Goal: Task Accomplishment & Management: Manage account settings

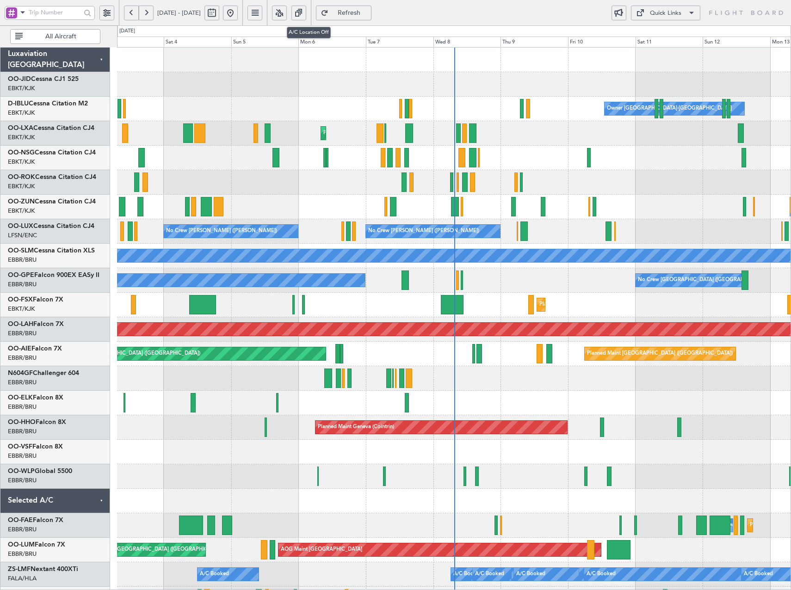
click at [287, 16] on button at bounding box center [279, 13] width 15 height 15
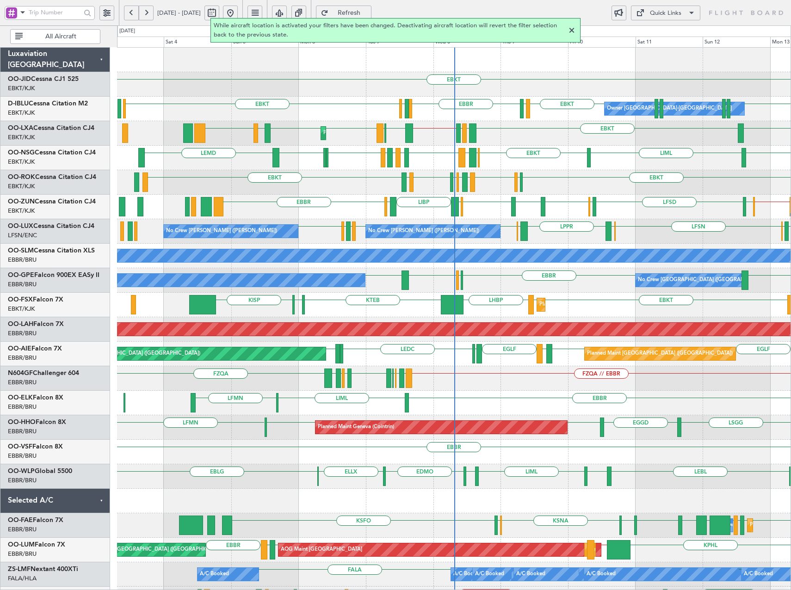
click at [570, 31] on div at bounding box center [571, 30] width 11 height 11
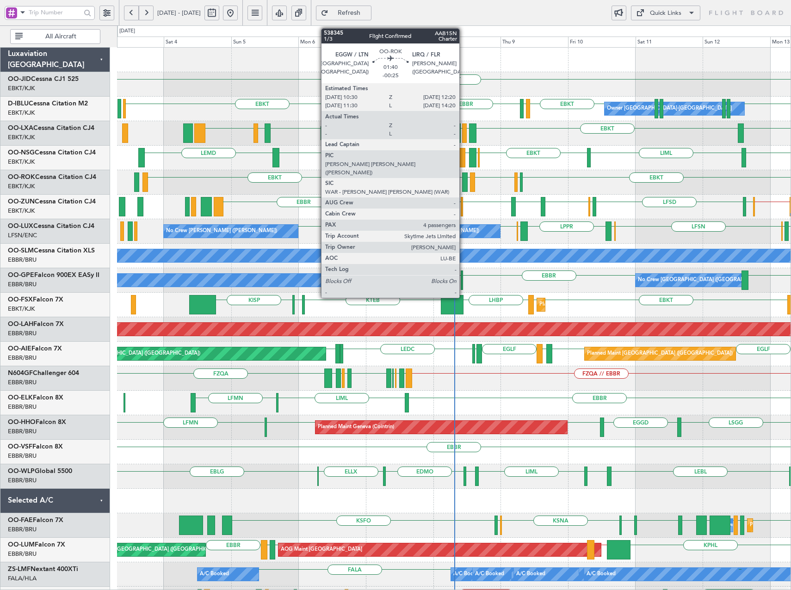
click at [463, 179] on div at bounding box center [465, 181] width 6 height 19
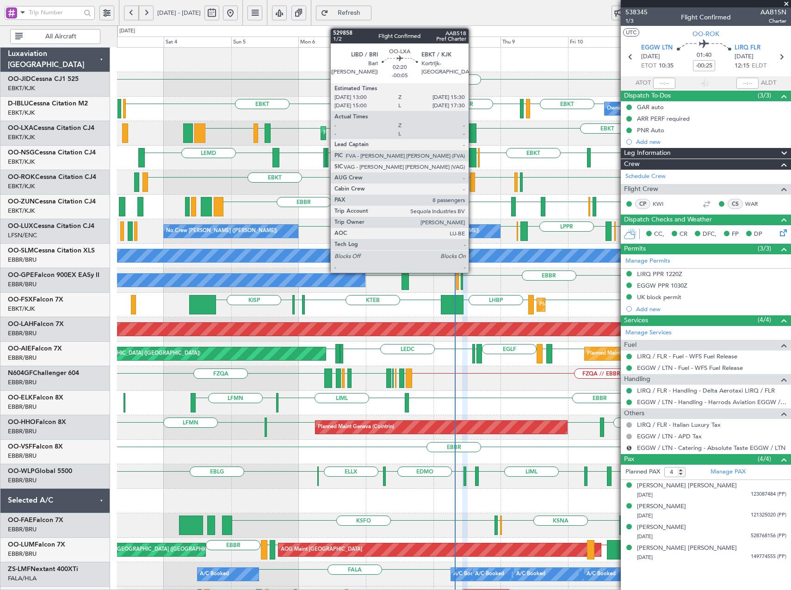
click at [473, 131] on div at bounding box center [472, 132] width 7 height 19
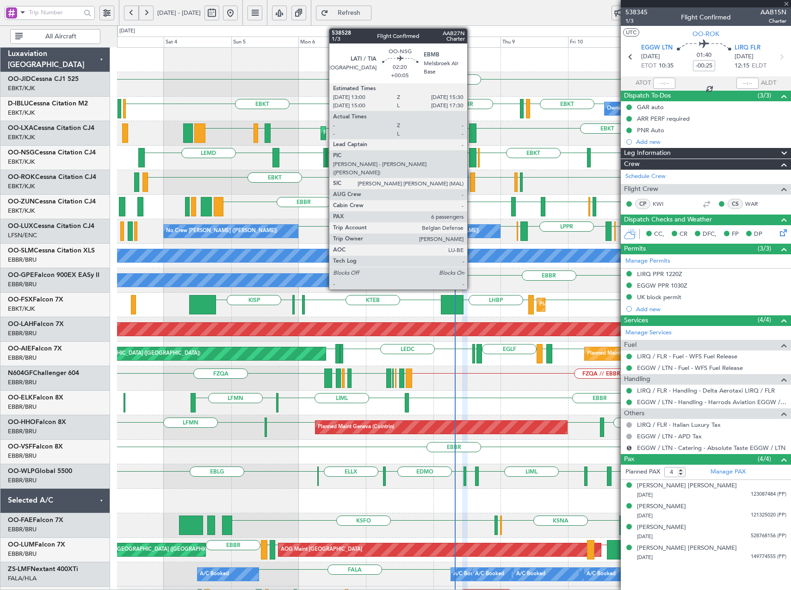
type input "-00:05"
type input "8"
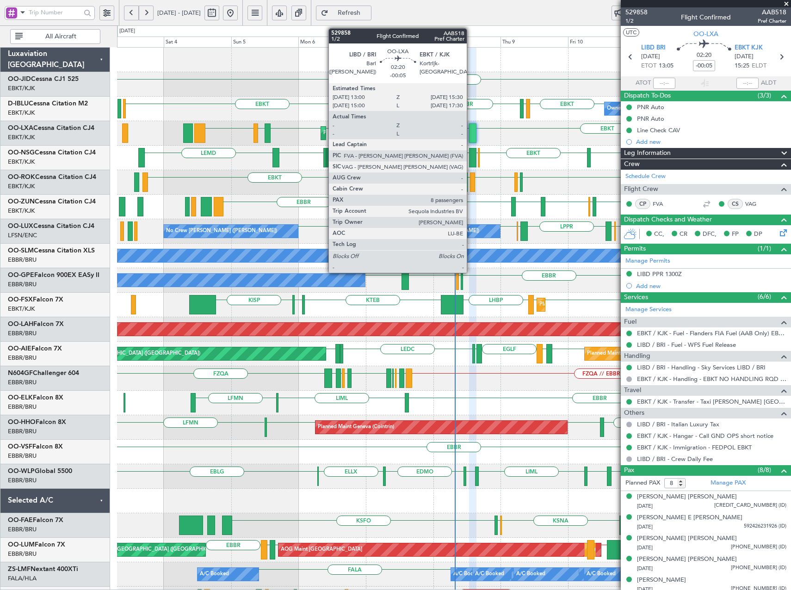
click at [471, 132] on div at bounding box center [472, 132] width 7 height 19
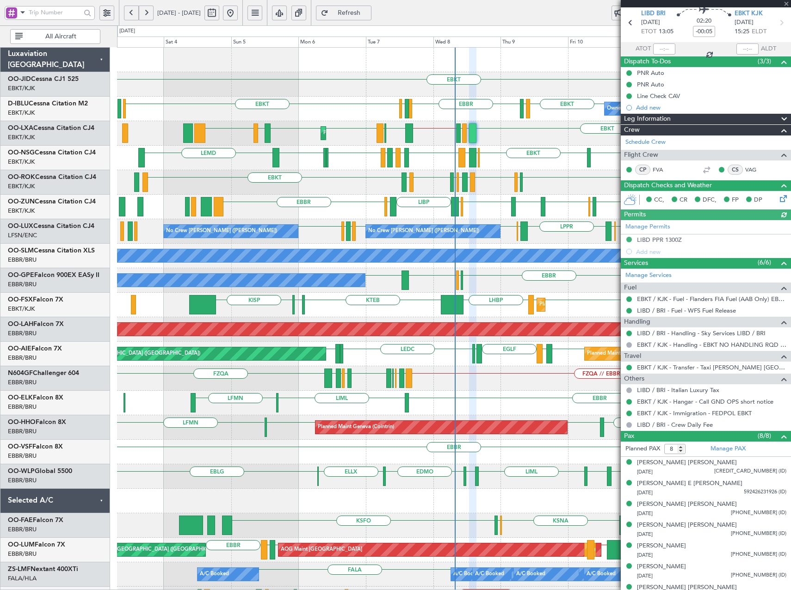
scroll to position [67, 0]
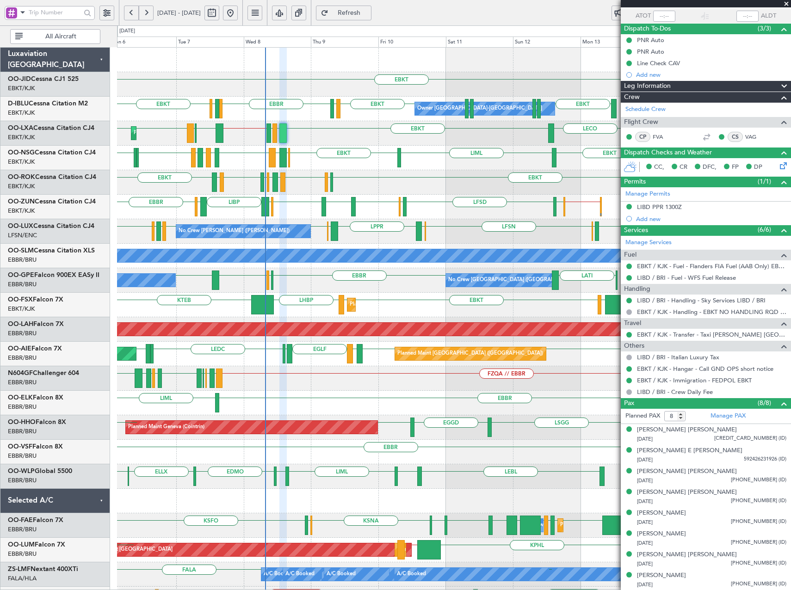
click at [336, 280] on div "EBKT EBKT EBKT EBKT LSGS EBBR EGGW EDDK Owner Kortrijk-Wevelgem No Crew Kortrij…" at bounding box center [453, 354] width 673 height 613
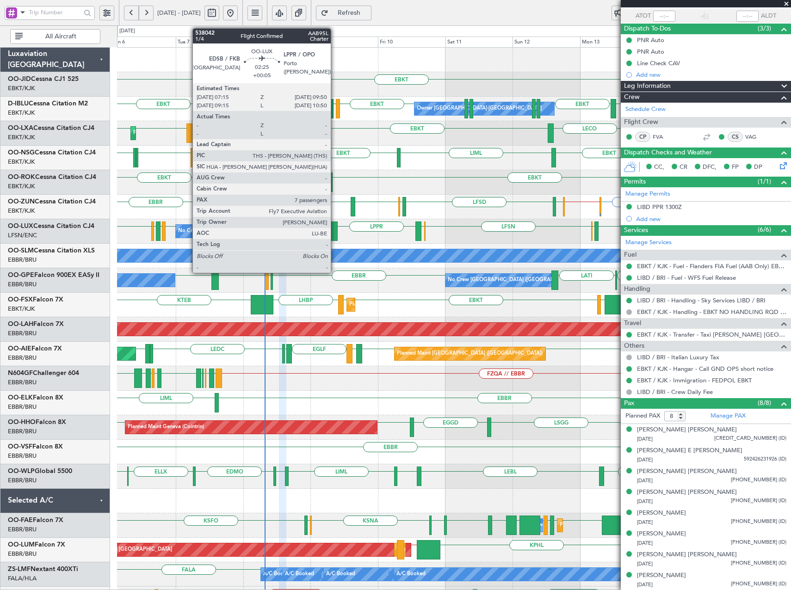
click at [335, 229] on div at bounding box center [333, 230] width 7 height 19
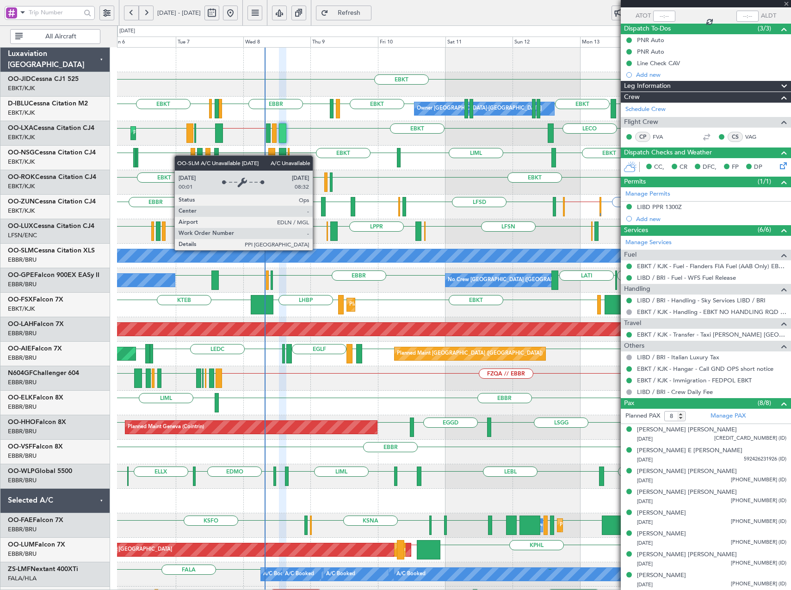
type input "+00:05"
type input "7"
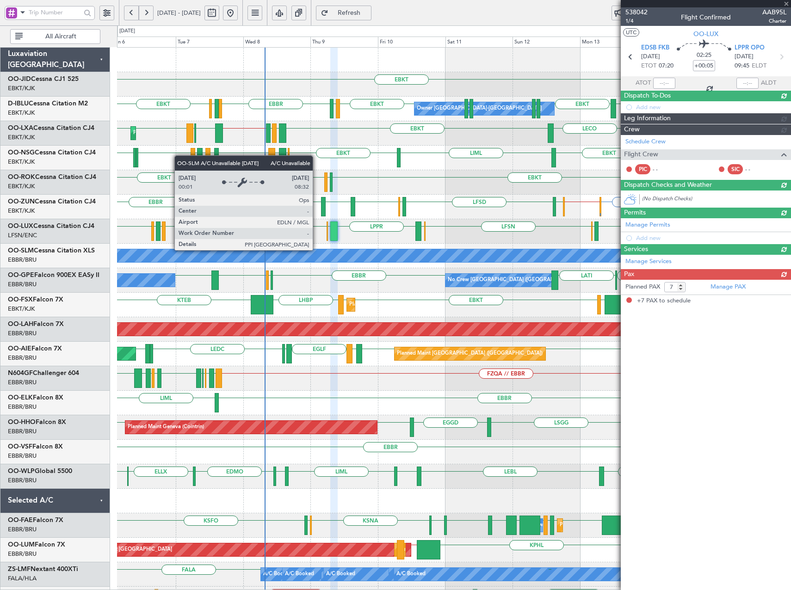
scroll to position [0, 0]
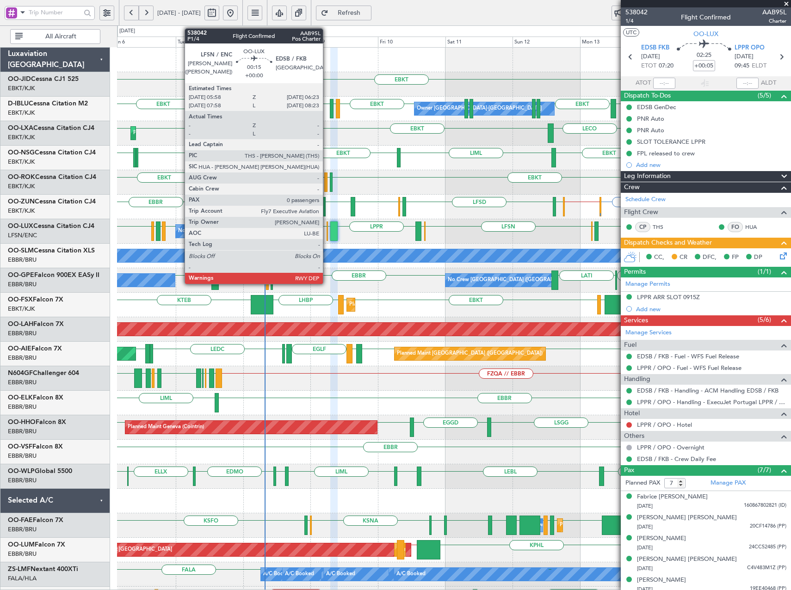
click at [327, 229] on div at bounding box center [326, 230] width 1 height 19
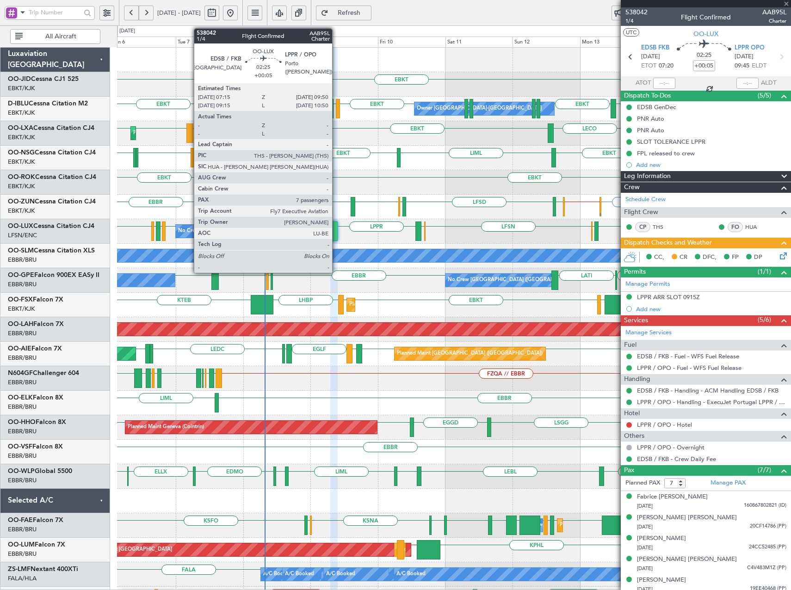
type input "0"
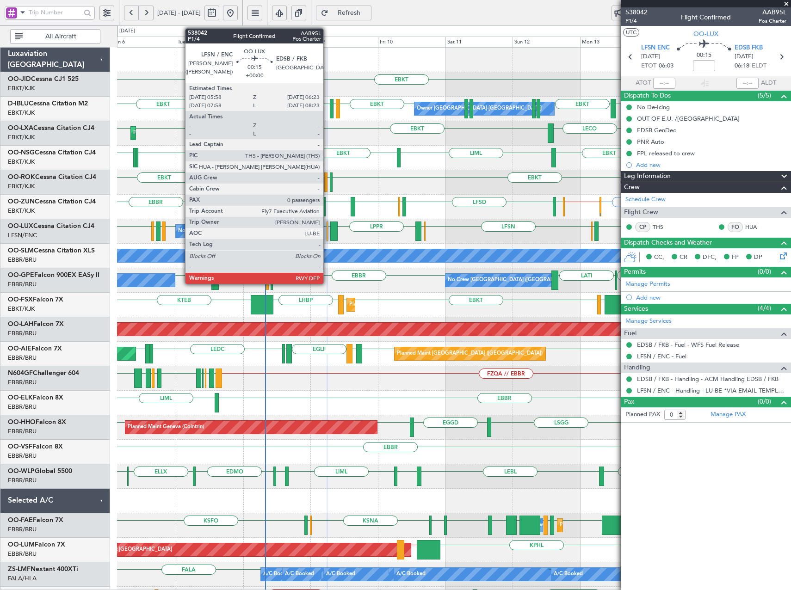
click at [327, 232] on div at bounding box center [326, 230] width 1 height 19
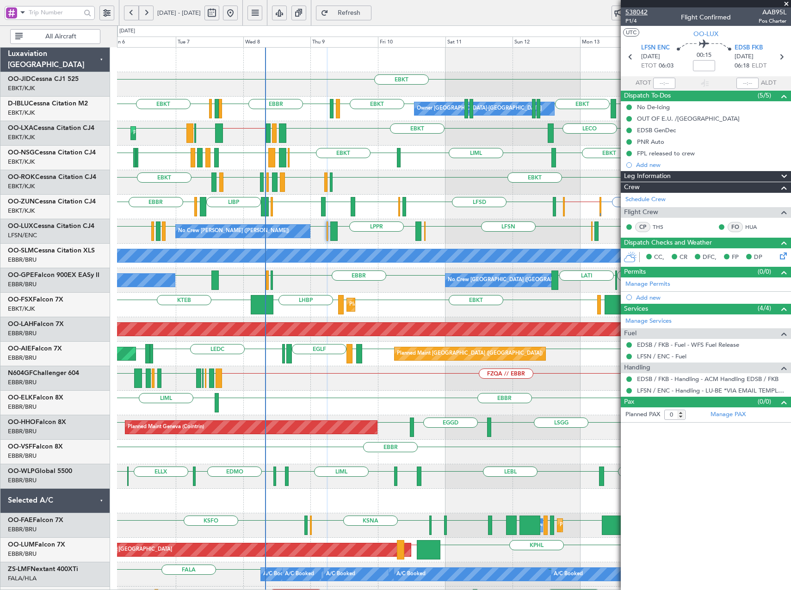
click at [641, 11] on span "538042" at bounding box center [636, 12] width 22 height 10
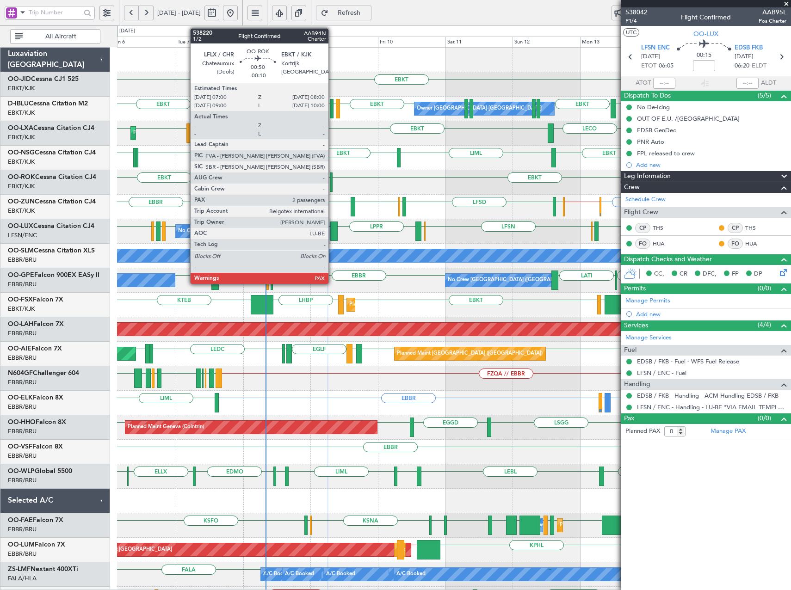
click at [332, 181] on div at bounding box center [331, 181] width 3 height 19
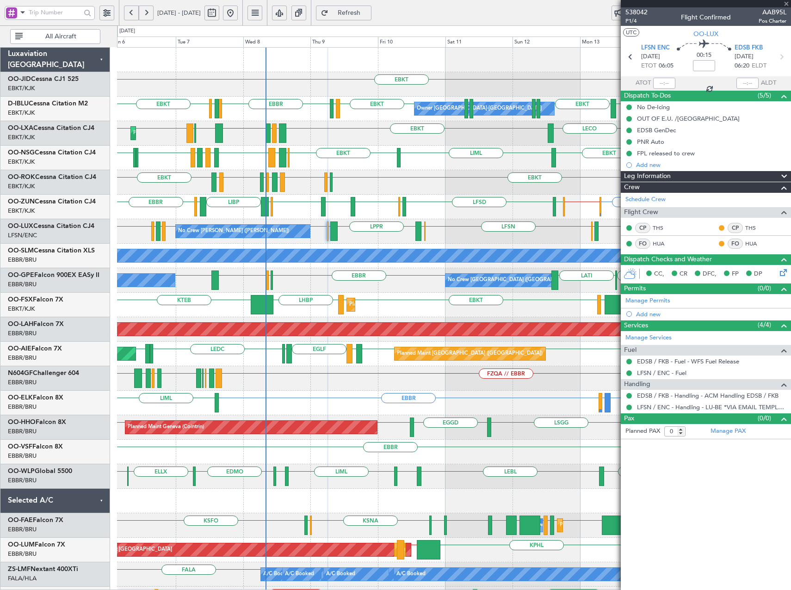
type input "-00:10"
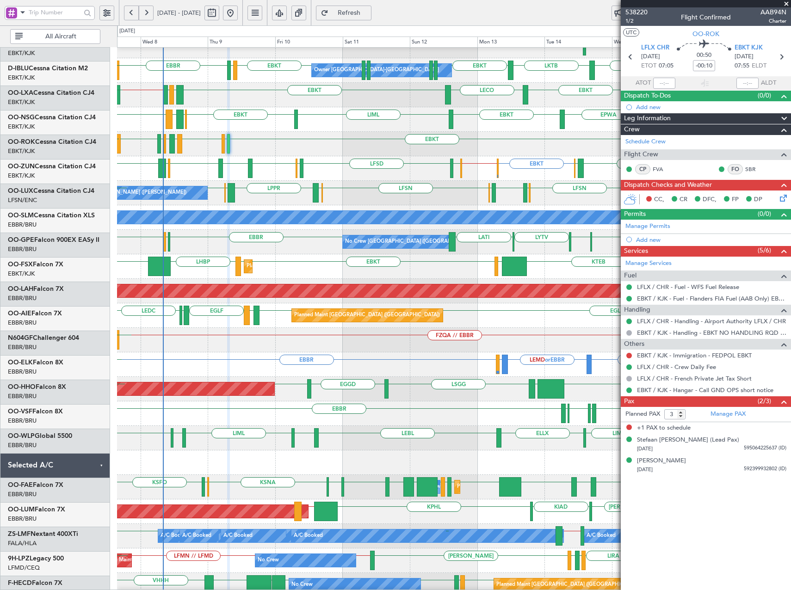
scroll to position [42, 0]
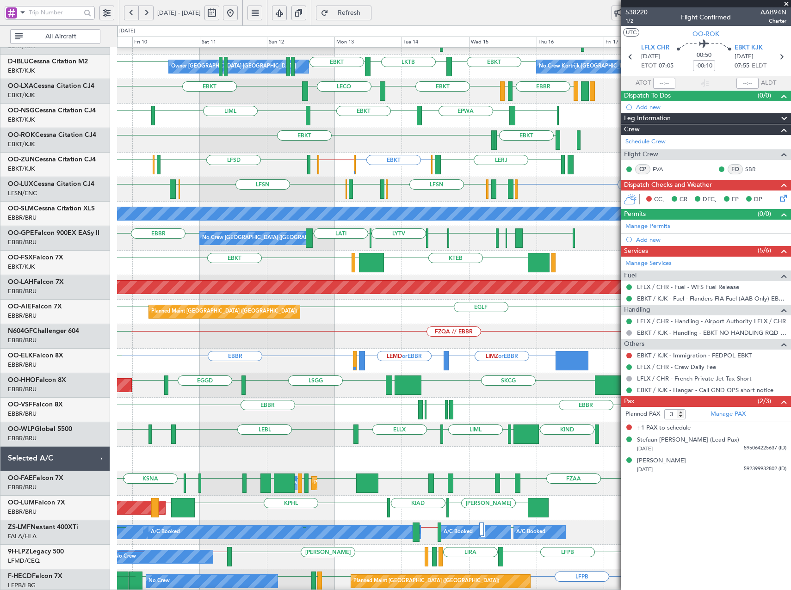
click at [227, 260] on div "KTEB LIMC EBKT LHBP EBKT Planned Maint Kortrijk-Wevelgem KTEB" at bounding box center [453, 263] width 673 height 25
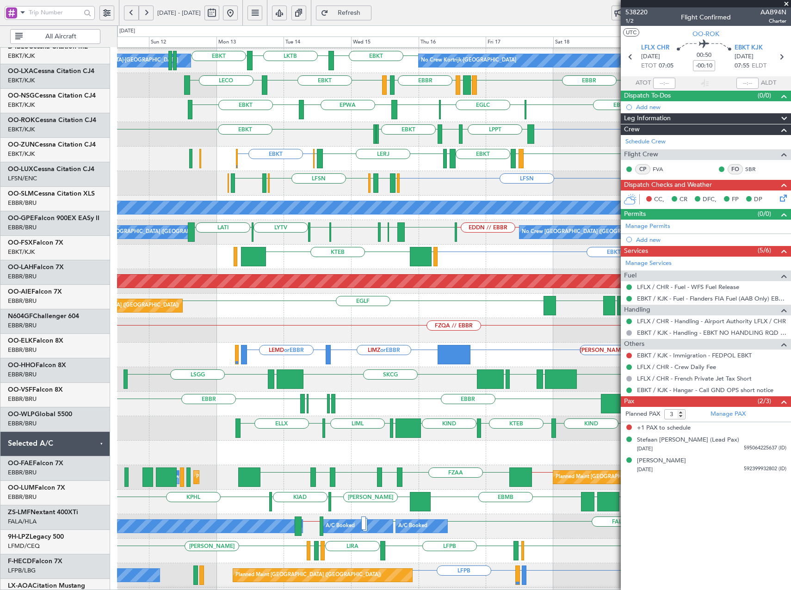
scroll to position [47, 0]
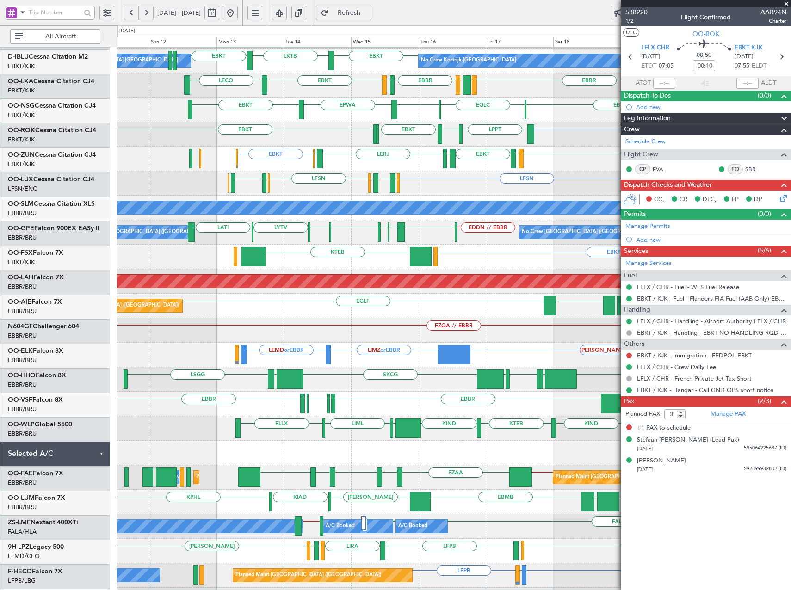
click at [369, 370] on div "SKCG LEZL LSGG RJTT LROP LSGG EGGD RJBE Planned Maint Geneva (Cointrin)" at bounding box center [453, 379] width 673 height 25
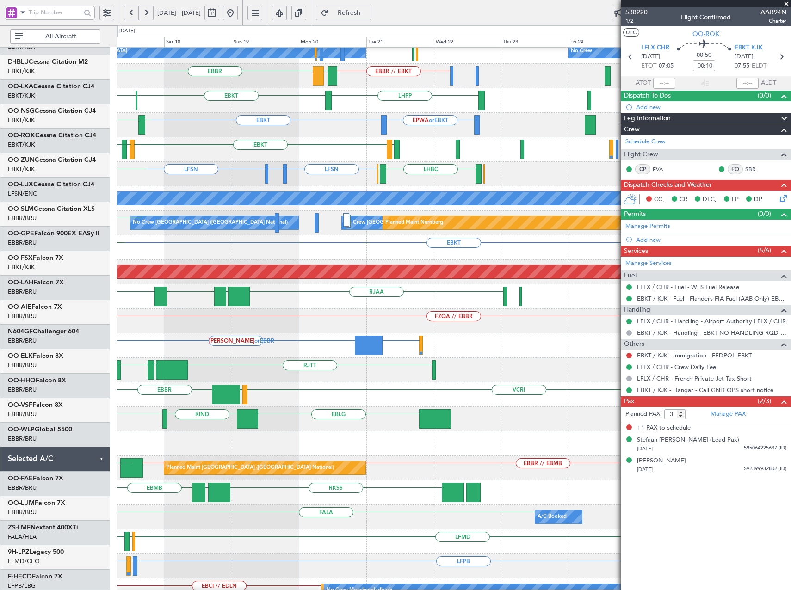
scroll to position [57, 0]
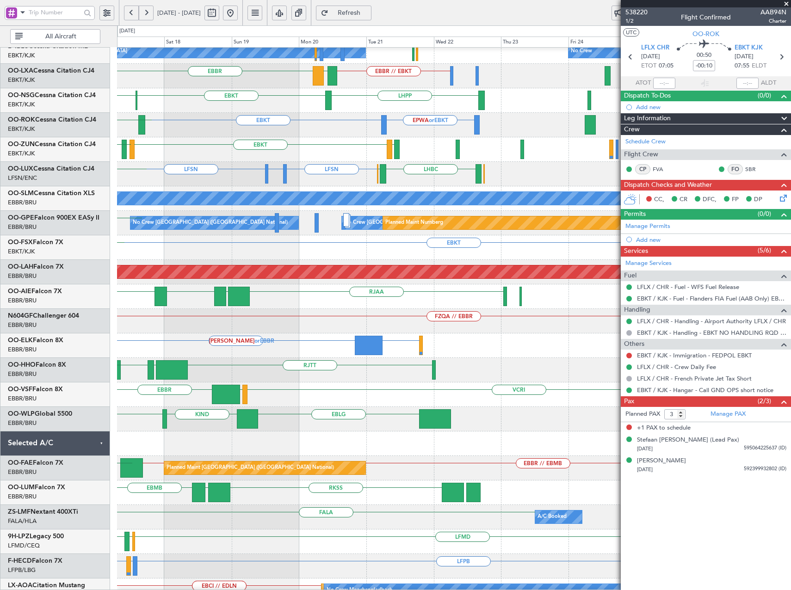
click at [123, 341] on div "KAUS or EBBR LIMZ or EBBR LIMZ or EBBR" at bounding box center [453, 345] width 673 height 25
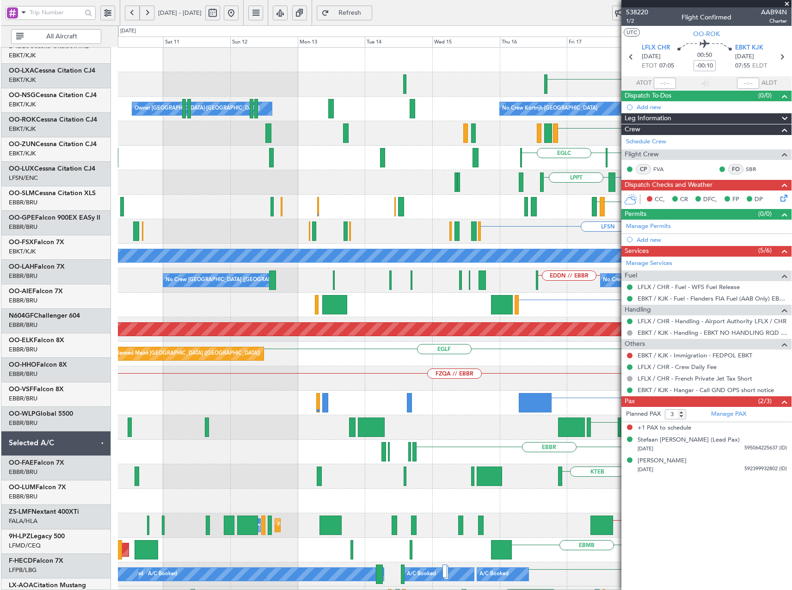
scroll to position [0, 0]
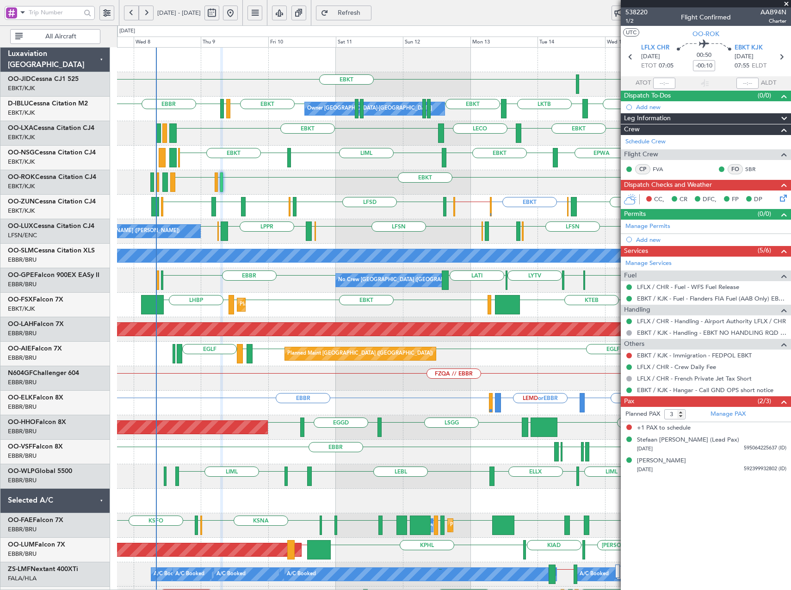
click at [260, 197] on div "EGTE EBKT EBKT EBKT LKTB EBKT EBKT LSGS EBBR Owner Kortrijk-Wevelgem No Crew Ko…" at bounding box center [453, 391] width 673 height 686
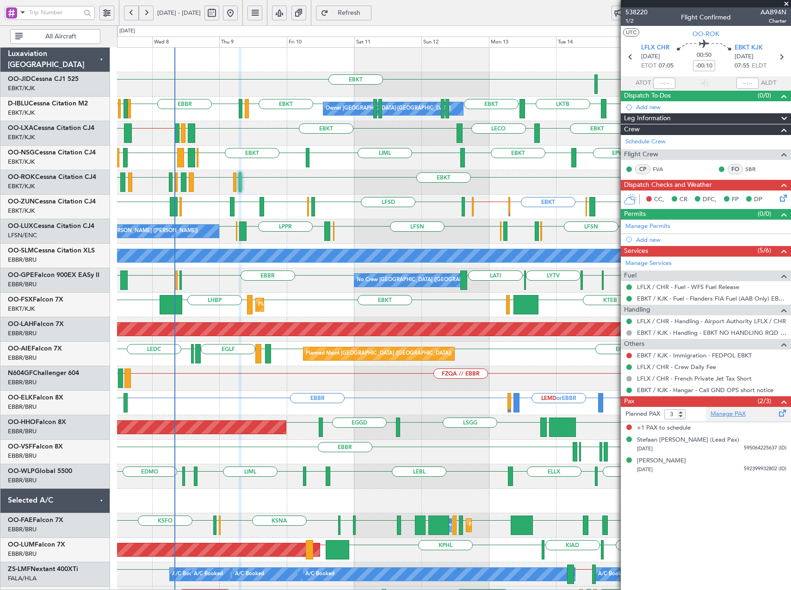
click at [731, 415] on link "Manage PAX" at bounding box center [727, 414] width 35 height 9
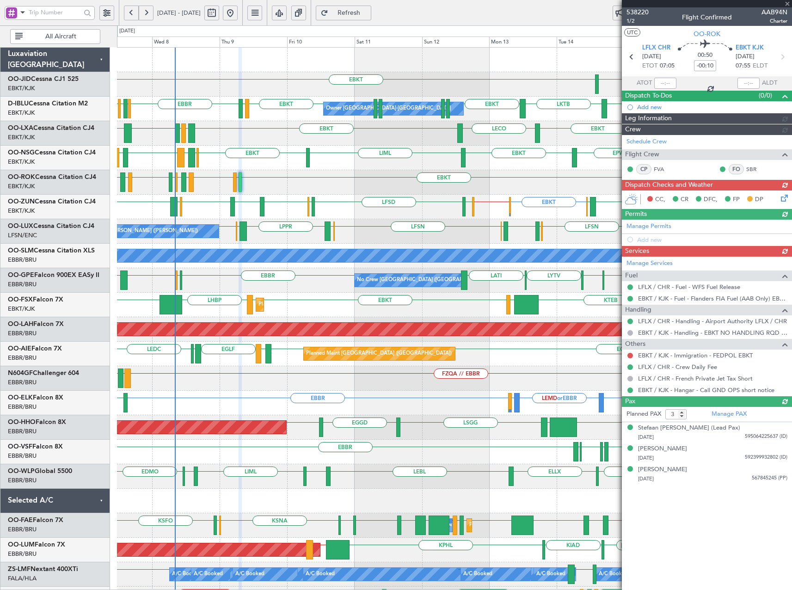
click at [789, 3] on div at bounding box center [707, 3] width 170 height 7
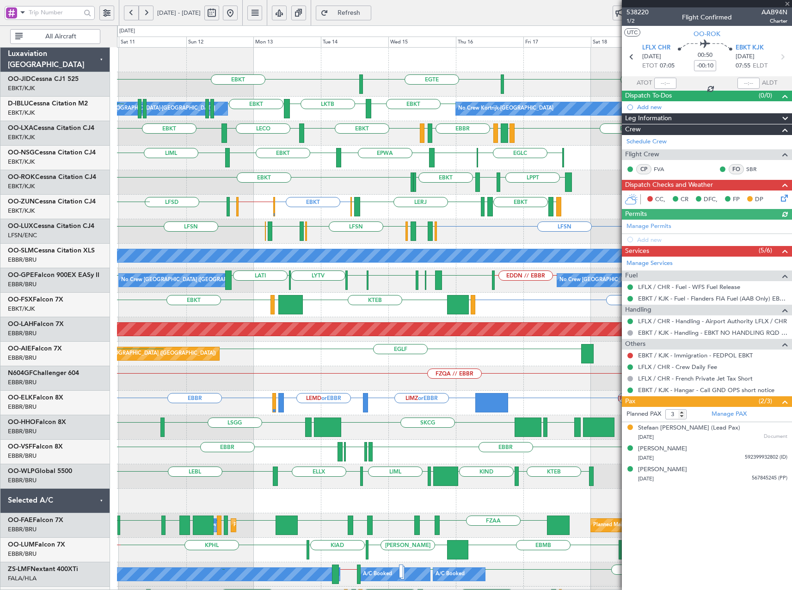
click at [321, 192] on div "EGTE EBKT EBKT EBKT LKTB EBKT Owner Kortrijk-Wevelgem No Crew Kortrijk-Wevelgem…" at bounding box center [454, 391] width 675 height 686
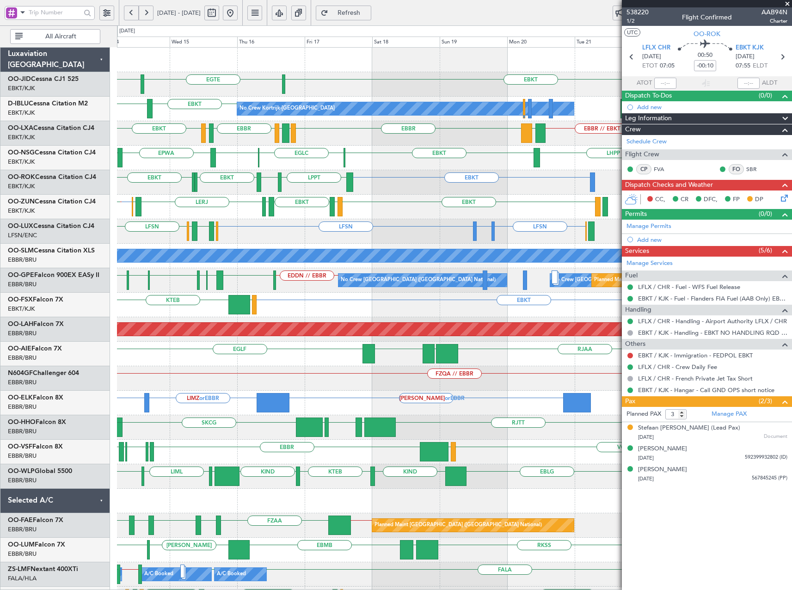
click at [256, 227] on div "LFSN LFBO or LFSN LFSN LSZH LFSN LSZH LIEE ELLX EGBB ELLX LFSN" at bounding box center [454, 231] width 675 height 25
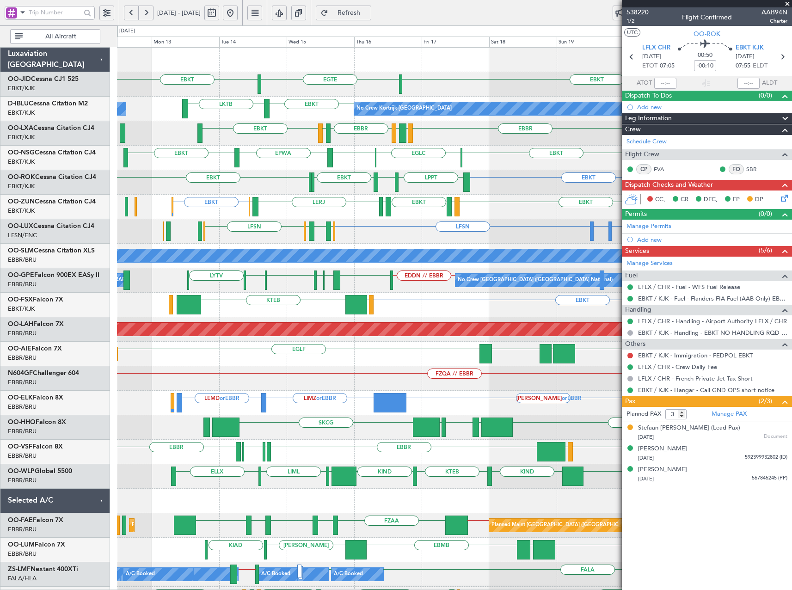
click at [381, 343] on div "EGTE EBKT EBKT No Crew No Crew Kortrijk-Wevelgem EBKT LKTB EBBR // EBKT LFPB EB…" at bounding box center [454, 391] width 675 height 686
click at [789, 2] on span at bounding box center [787, 4] width 9 height 8
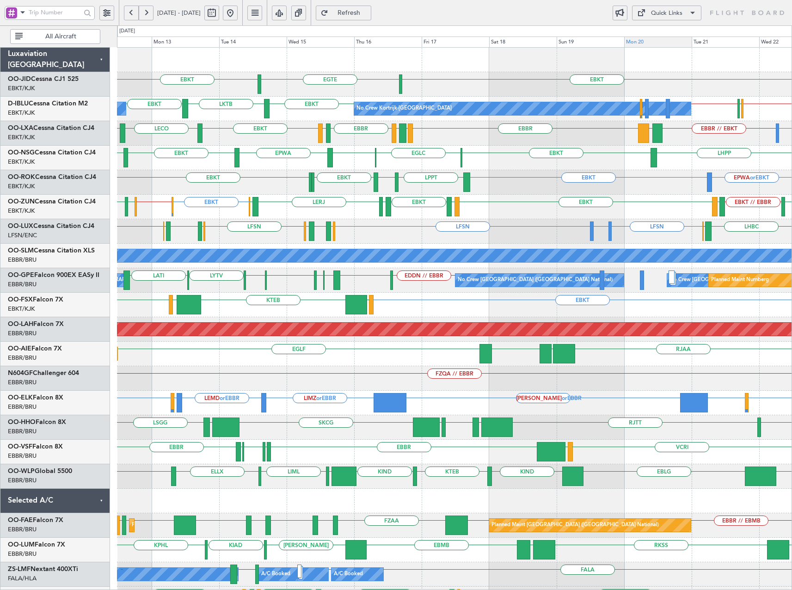
type input "0"
click at [680, 15] on div "Quick Links" at bounding box center [666, 13] width 31 height 9
click at [664, 54] on button "Crew Board" at bounding box center [666, 57] width 69 height 22
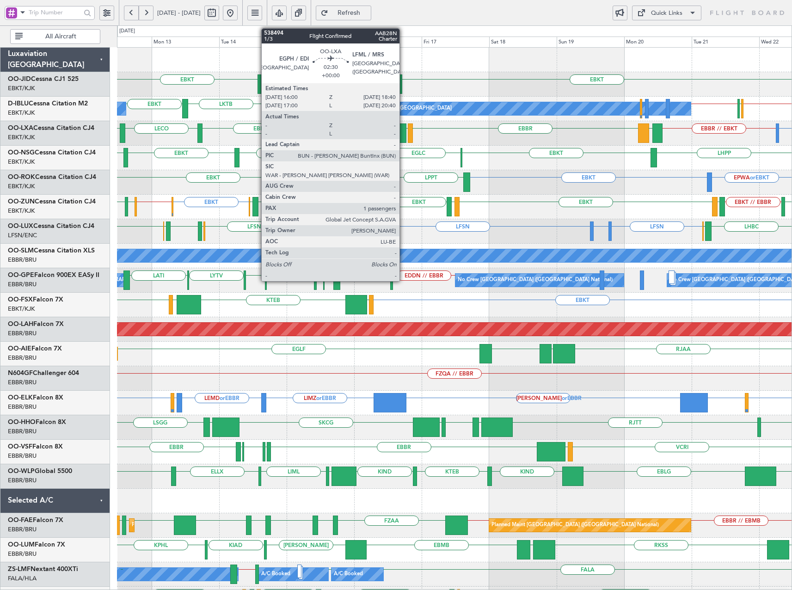
click at [404, 137] on div at bounding box center [403, 132] width 8 height 19
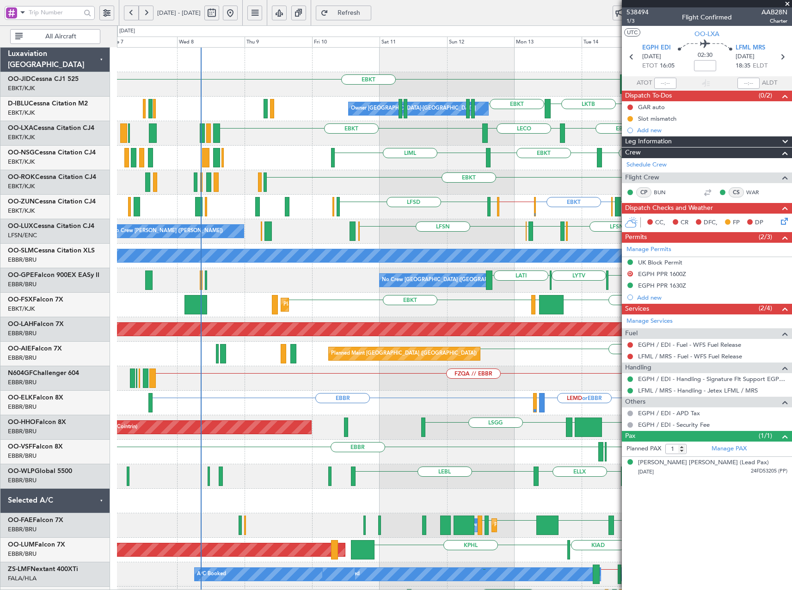
click at [572, 156] on div "EGTE EBKT EBKT EBKT LKTB EBKT Owner [GEOGRAPHIC_DATA]-[GEOGRAPHIC_DATA] No Crew…" at bounding box center [454, 391] width 675 height 686
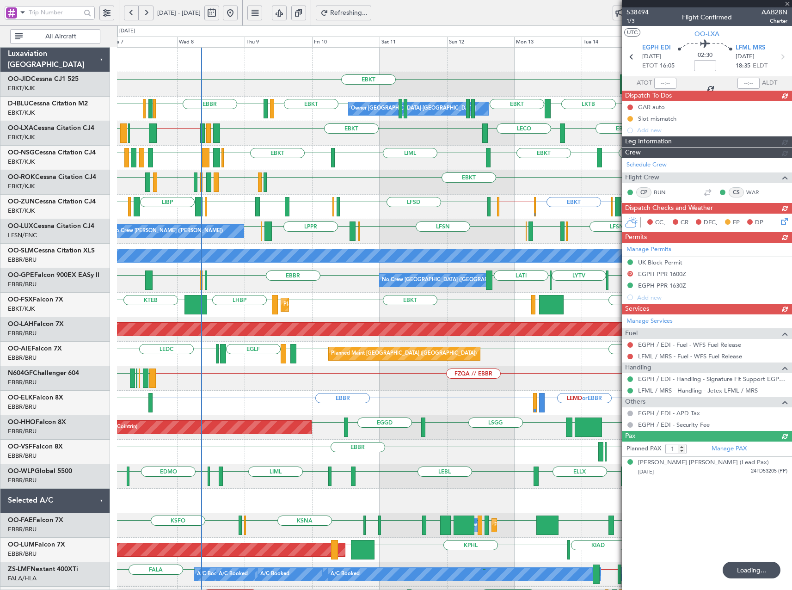
click at [368, 13] on span "Refreshing..." at bounding box center [349, 13] width 38 height 6
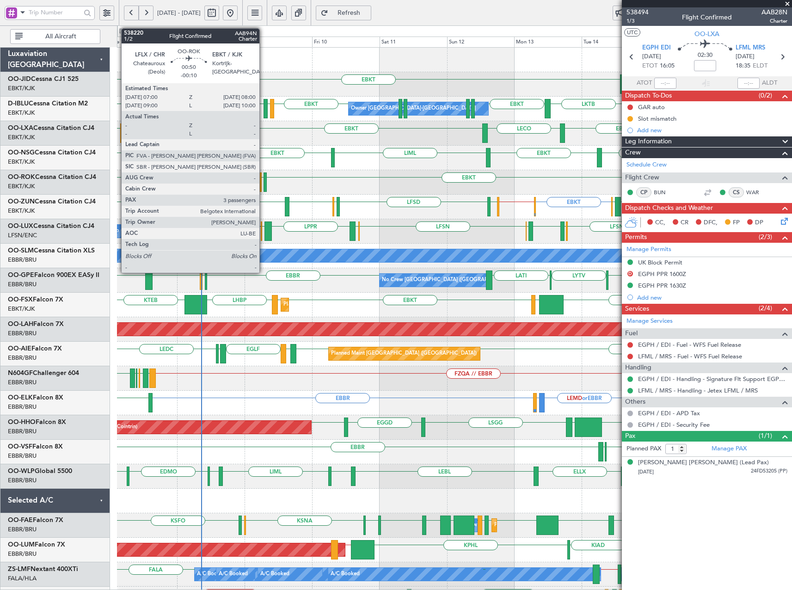
click at [264, 180] on div at bounding box center [265, 181] width 3 height 19
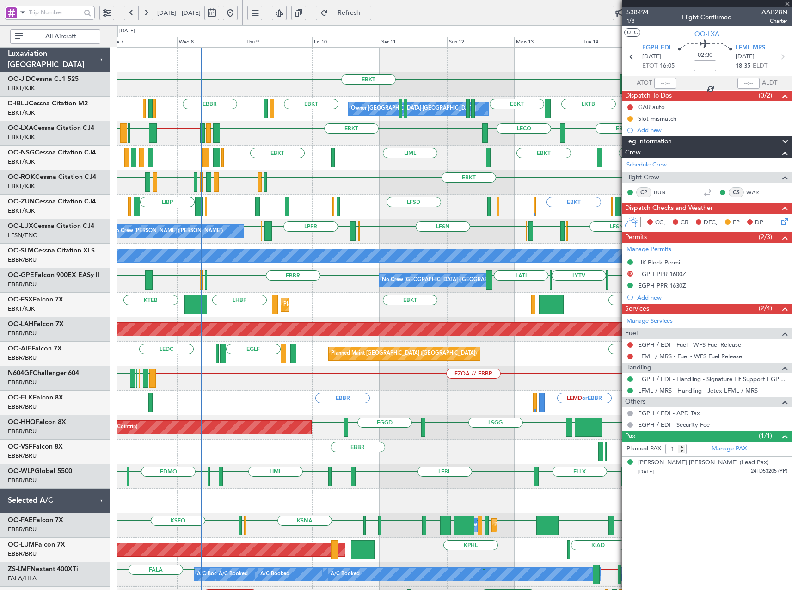
type input "-00:10"
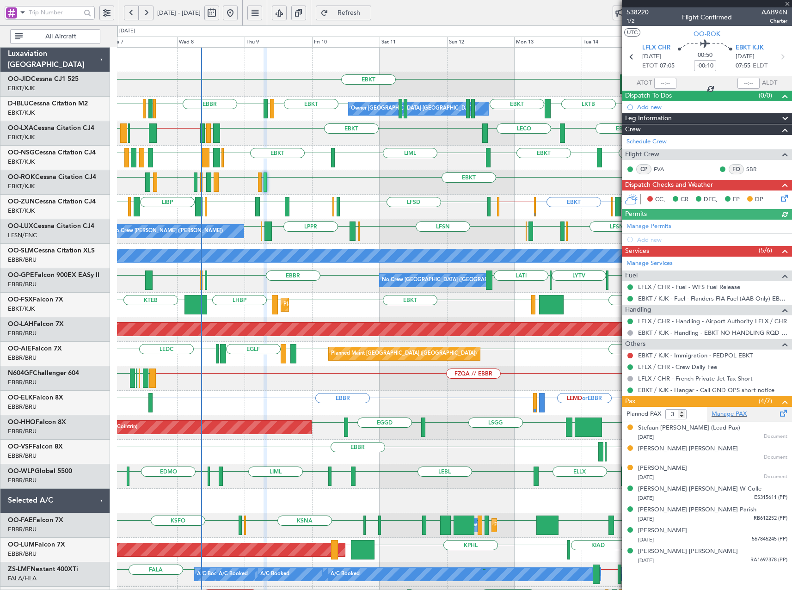
click at [733, 418] on div "Manage PAX" at bounding box center [749, 414] width 85 height 15
click at [364, 14] on span "Refresh" at bounding box center [349, 13] width 38 height 6
click at [428, 187] on div "EBKT [GEOGRAPHIC_DATA] EBKT EBKT LKTB EBKT EBKT EBKT LSGS [GEOGRAPHIC_DATA] EGG…" at bounding box center [454, 391] width 675 height 686
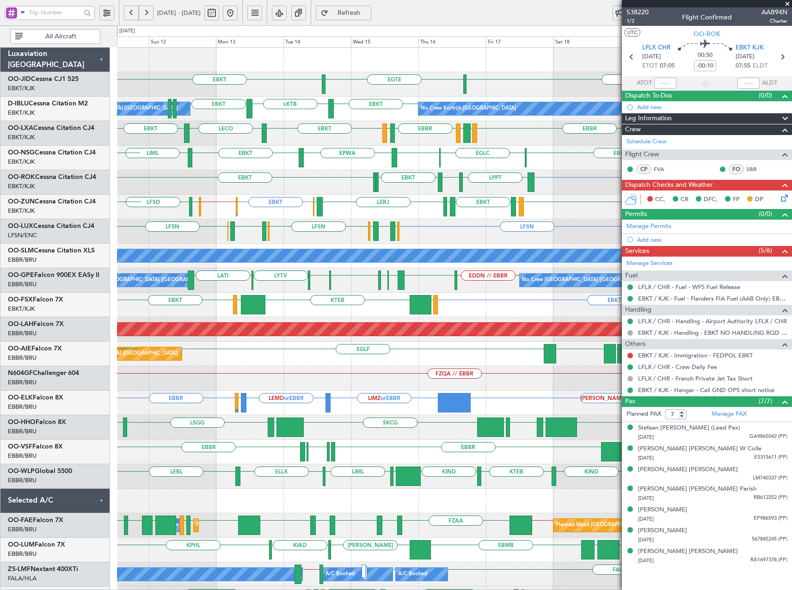
click at [431, 217] on div "EGTE EBKT EBKT No Crew EBKT LKTB EBKT Owner [GEOGRAPHIC_DATA]-[GEOGRAPHIC_DATA]…" at bounding box center [454, 391] width 675 height 686
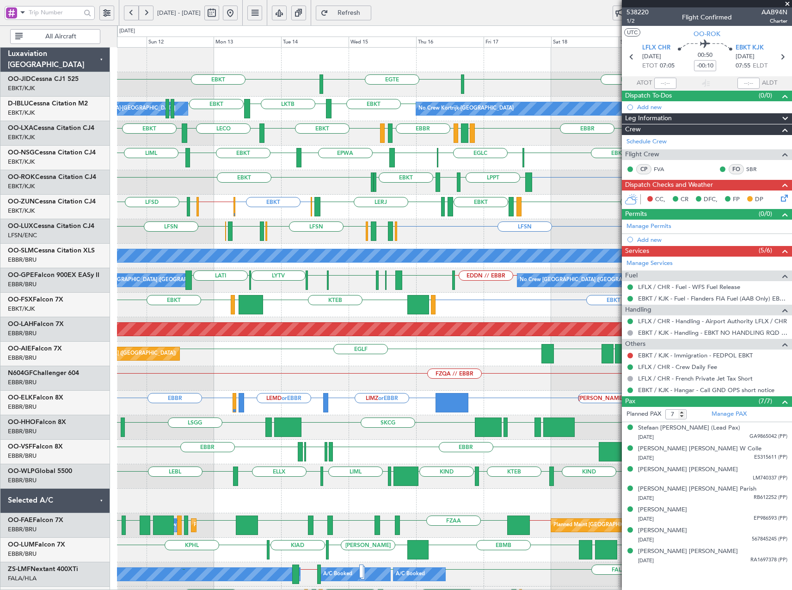
drag, startPoint x: 262, startPoint y: 11, endPoint x: 49, endPoint y: 73, distance: 222.1
click at [238, 11] on button at bounding box center [230, 13] width 15 height 15
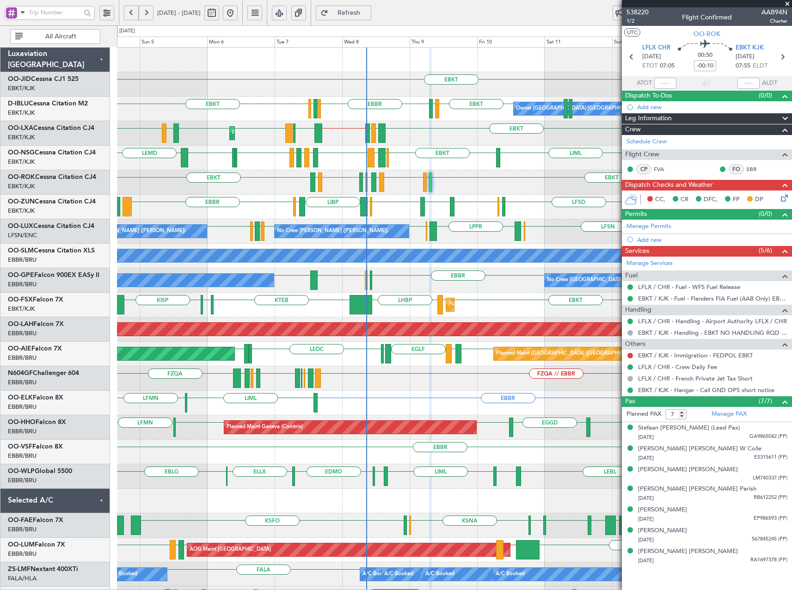
click at [411, 212] on div "EGTE EBKT Owner [GEOGRAPHIC_DATA]-[GEOGRAPHIC_DATA] LKTB EBKT EBKT EBKT LSGS [G…" at bounding box center [454, 354] width 675 height 613
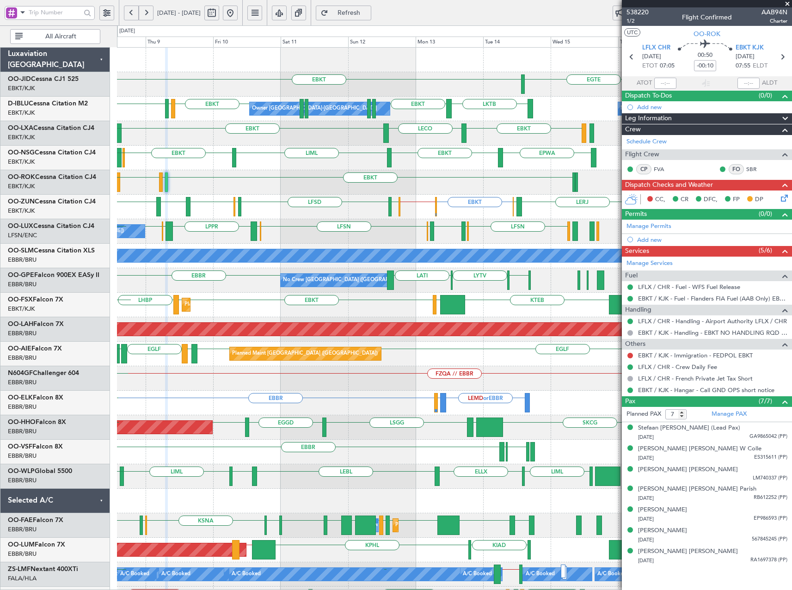
click at [233, 189] on div "EGTE EBKT Owner [GEOGRAPHIC_DATA]-[GEOGRAPHIC_DATA] LKTB EBKT EBKT LSGS [GEOGRA…" at bounding box center [454, 354] width 675 height 613
drag, startPoint x: 788, startPoint y: 4, endPoint x: 766, endPoint y: 12, distance: 22.7
click at [788, 4] on span at bounding box center [787, 4] width 9 height 8
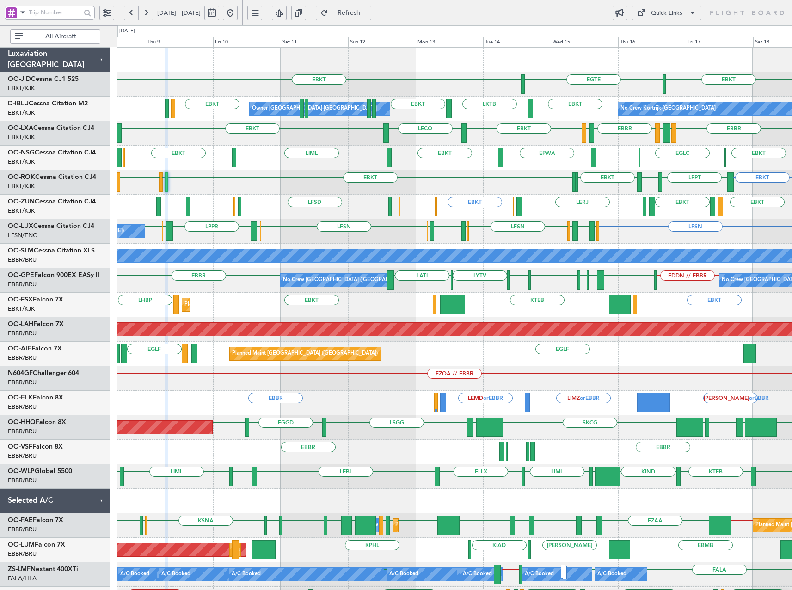
type input "0"
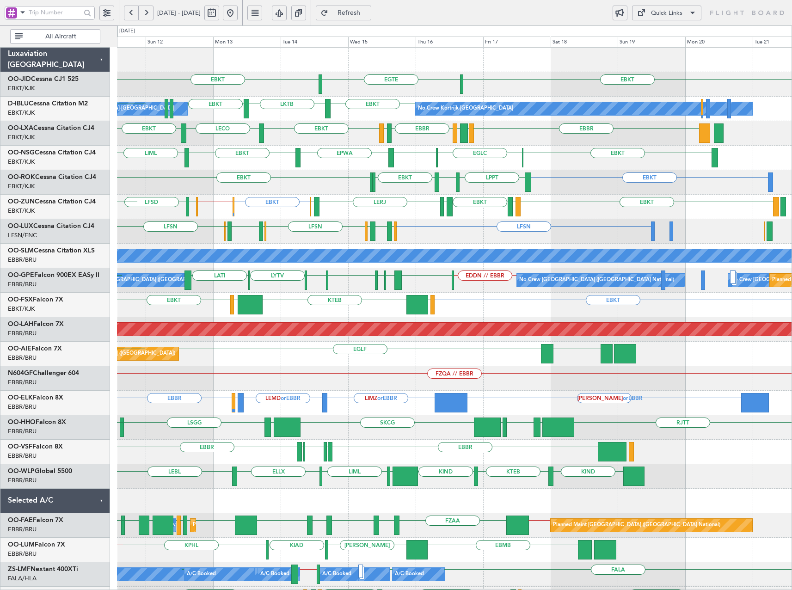
click at [441, 276] on div "EBKT [GEOGRAPHIC_DATA] EBKT No Crew EBKT LKTB EBKT Owner [GEOGRAPHIC_DATA]-[GEO…" at bounding box center [454, 391] width 675 height 686
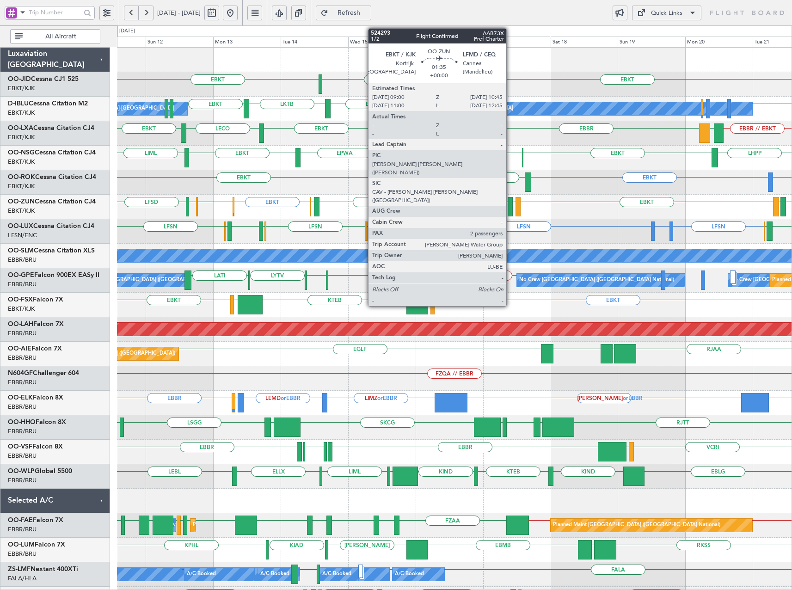
click at [511, 207] on div at bounding box center [510, 206] width 5 height 19
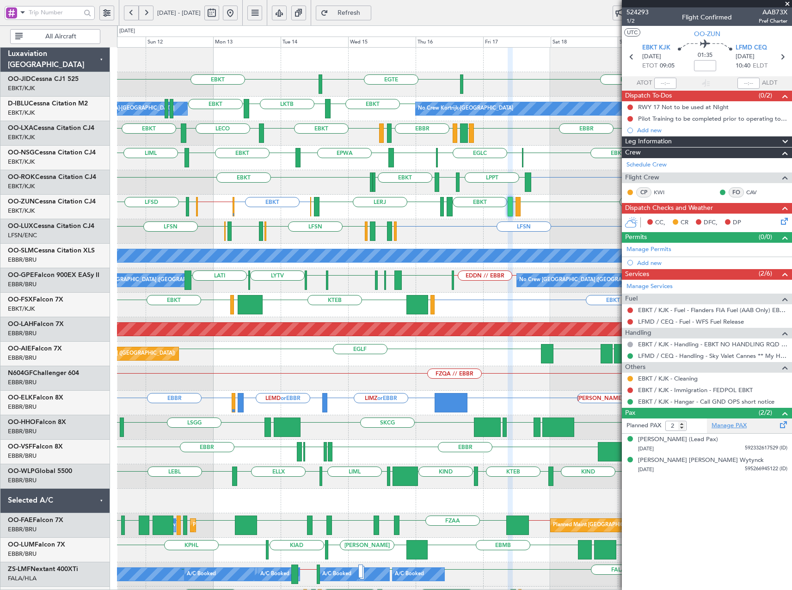
click at [726, 426] on link "Manage PAX" at bounding box center [729, 425] width 35 height 9
click at [362, 14] on span "Refresh" at bounding box center [349, 13] width 38 height 6
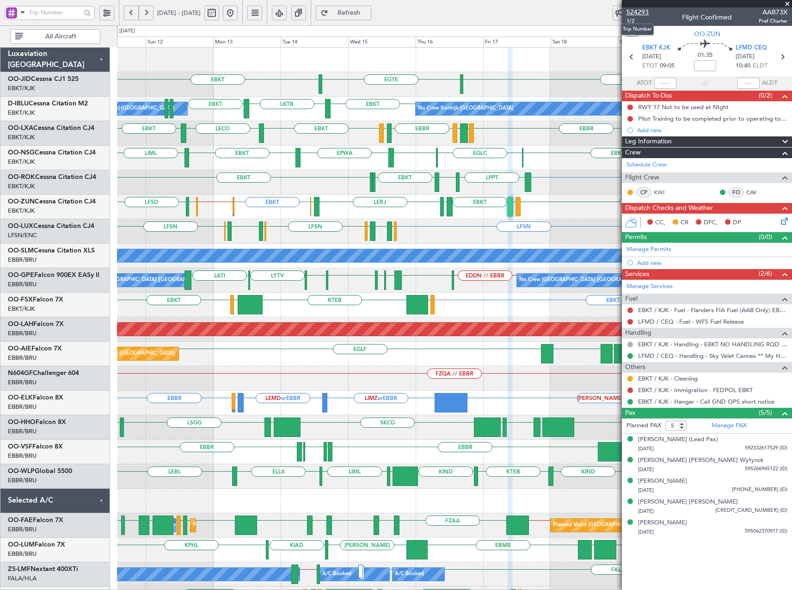
click at [635, 12] on span "524293" at bounding box center [638, 12] width 22 height 10
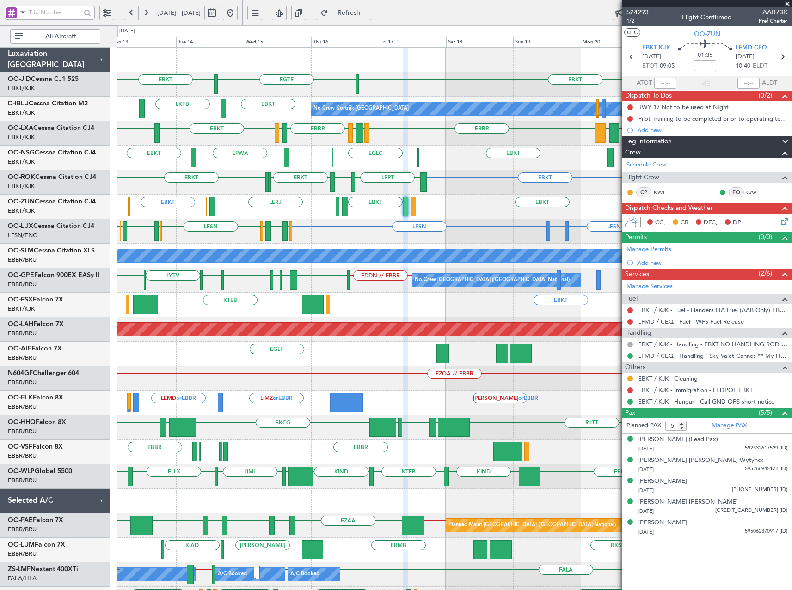
click at [461, 166] on div "EPWA EBKT LHPP EBKT [GEOGRAPHIC_DATA] EBKT LIML" at bounding box center [454, 158] width 675 height 25
click at [787, 4] on span at bounding box center [787, 4] width 9 height 8
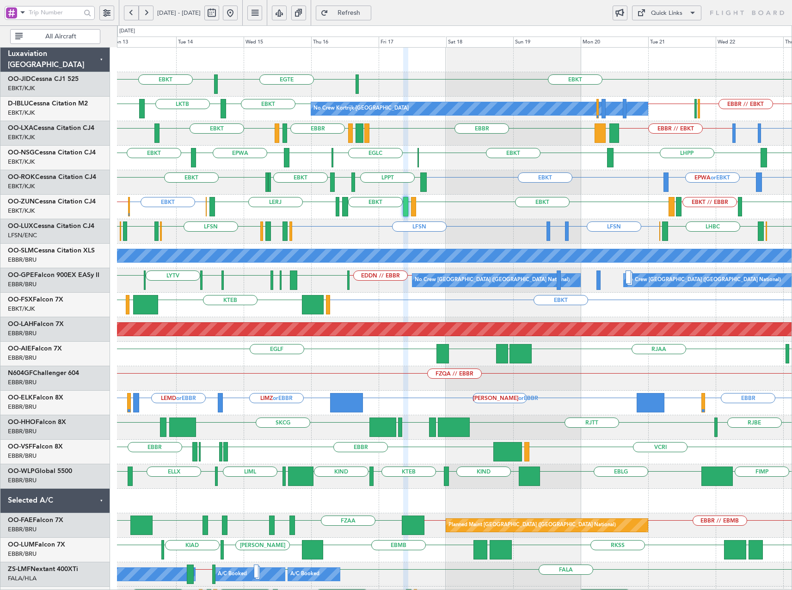
type input "0"
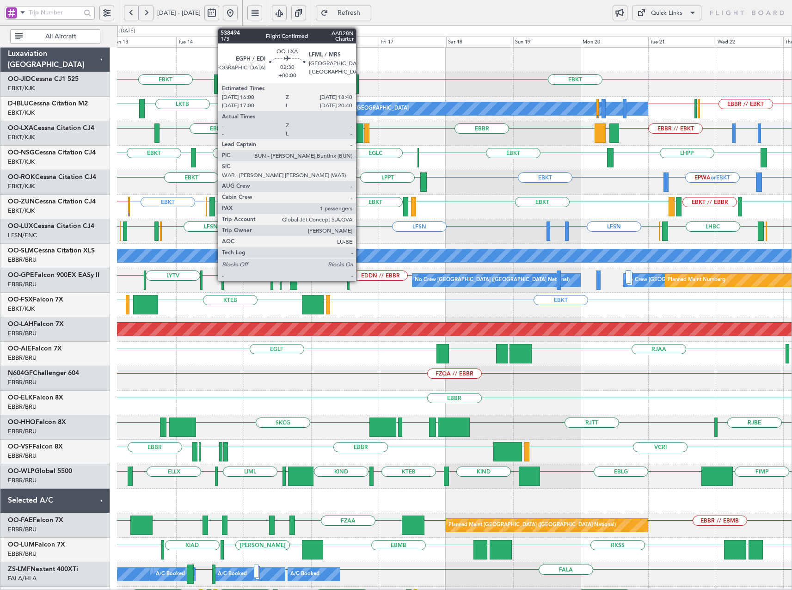
click at [360, 133] on div at bounding box center [360, 132] width 8 height 19
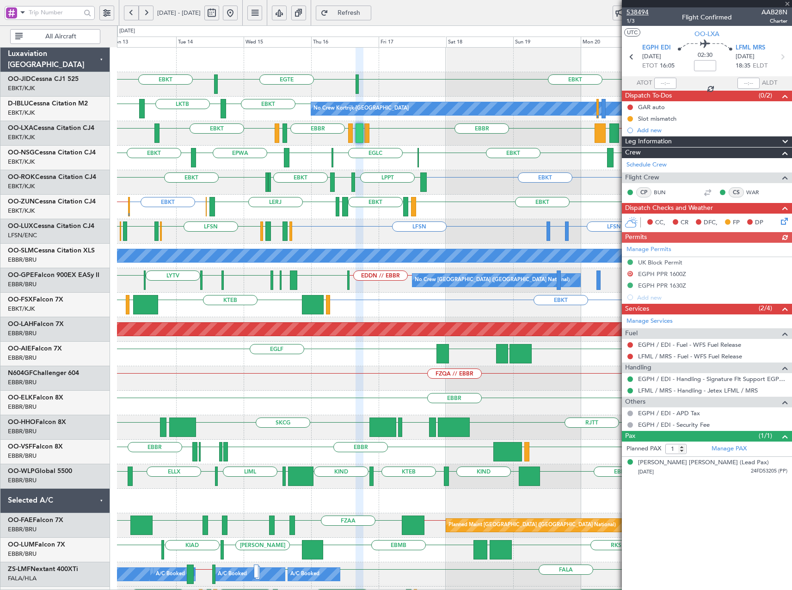
click at [642, 12] on span "538494" at bounding box center [638, 12] width 22 height 10
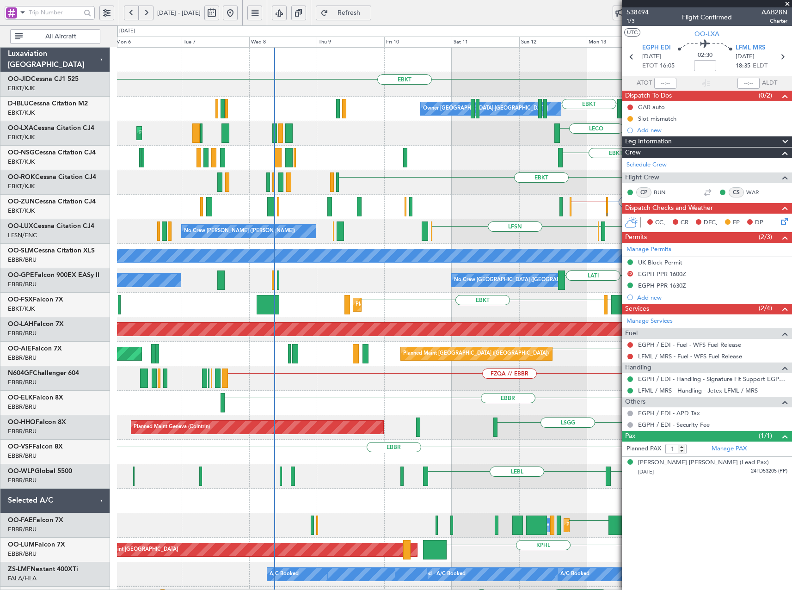
click at [792, 256] on html "[DATE] - [DATE] Refresh Quick Links All Aircraft EBKT [GEOGRAPHIC_DATA] EBKT EB…" at bounding box center [396, 295] width 792 height 590
drag, startPoint x: 778, startPoint y: 255, endPoint x: 710, endPoint y: 264, distance: 68.5
click at [723, 263] on section "Manage Permits UK Block Permit D EGPH PPR 1600Z EGPH PPR 1630Z Add new" at bounding box center [707, 273] width 170 height 61
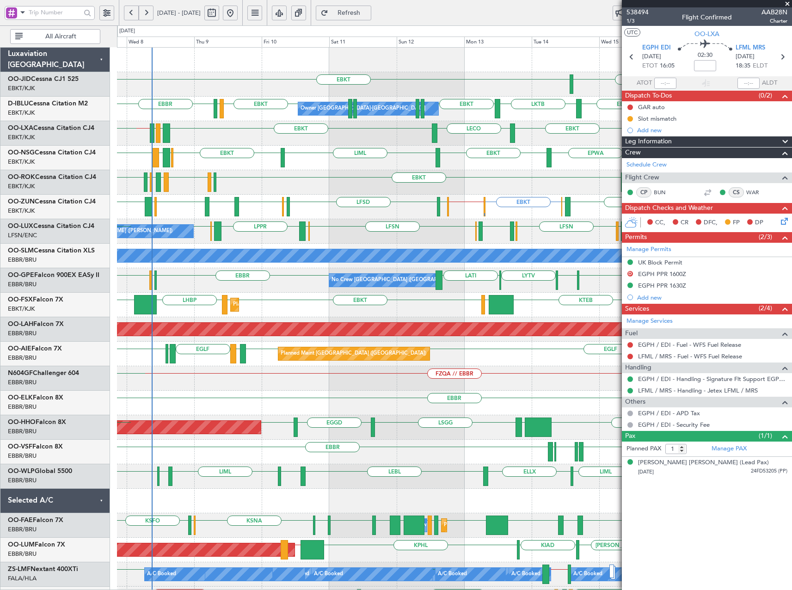
click at [454, 219] on div "EBKT EBKT // EGWU EBKT LIMP EBKT EGGW LIBP LERJ EBOS [GEOGRAPHIC_DATA] LFSD [GE…" at bounding box center [454, 207] width 675 height 25
click at [371, 8] on button "Refresh" at bounding box center [343, 13] width 55 height 15
click at [237, 183] on div "EBKT EBKT [GEOGRAPHIC_DATA] EBKT LSGS [GEOGRAPHIC_DATA] EBKT LKTB EBKT No Crew …" at bounding box center [454, 391] width 675 height 686
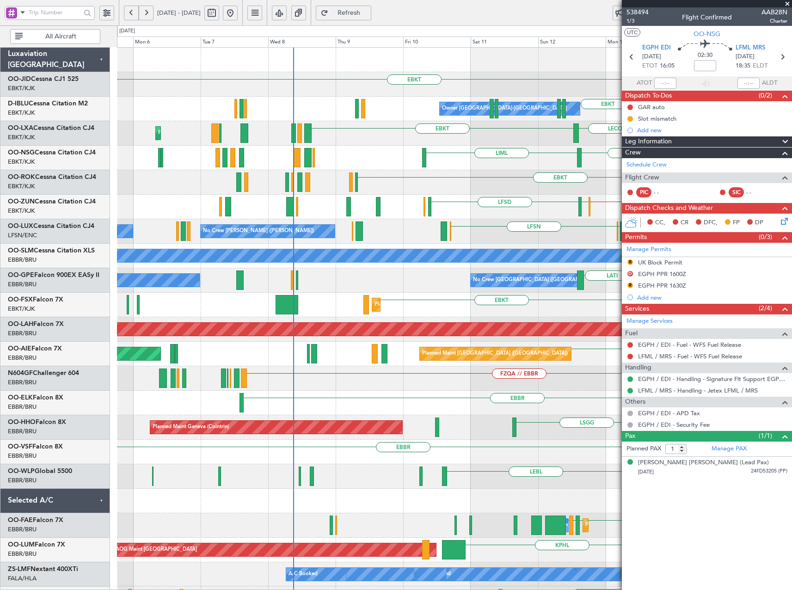
click at [772, 227] on fb-app "[DATE] - [DATE] Refresh Quick Links All Aircraft [GEOGRAPHIC_DATA] EBKT EBKT EB…" at bounding box center [396, 301] width 792 height 579
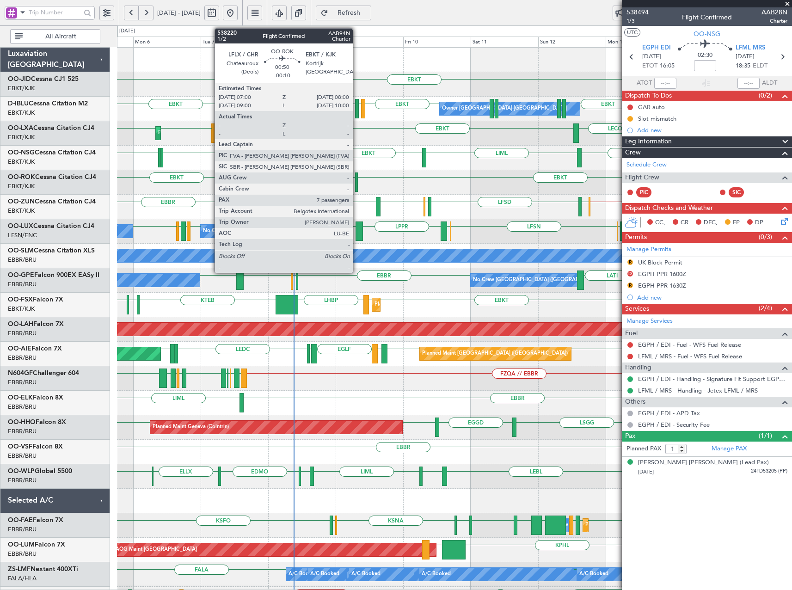
click at [357, 182] on div at bounding box center [356, 181] width 3 height 19
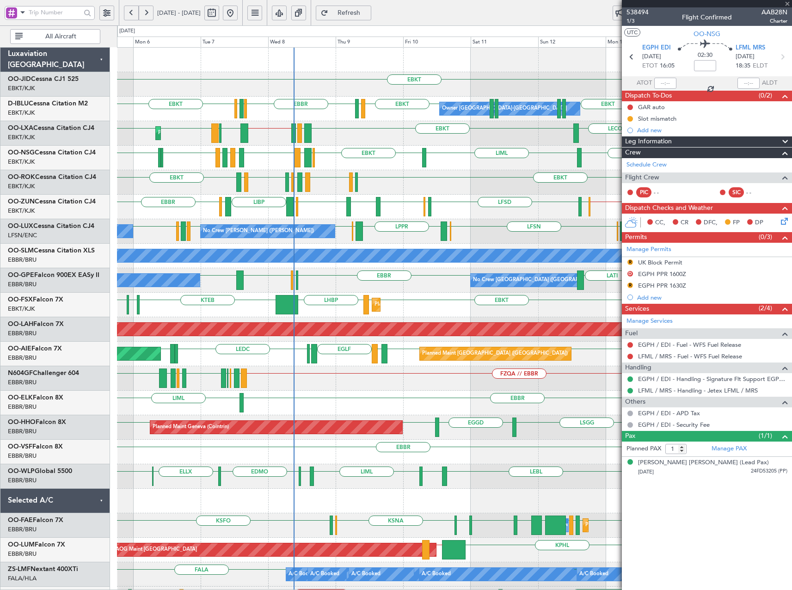
type input "-00:10"
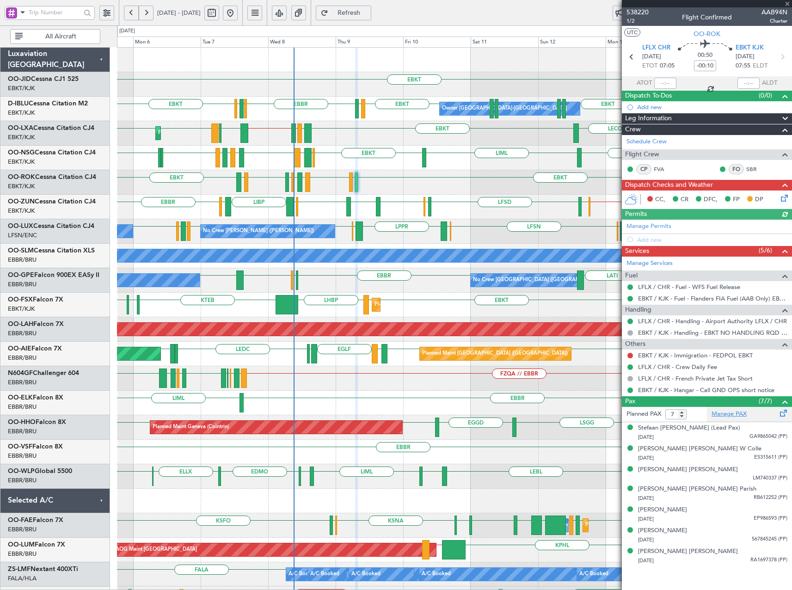
click at [736, 413] on link "Manage PAX" at bounding box center [729, 414] width 35 height 9
click at [364, 12] on span "Refresh" at bounding box center [349, 13] width 38 height 6
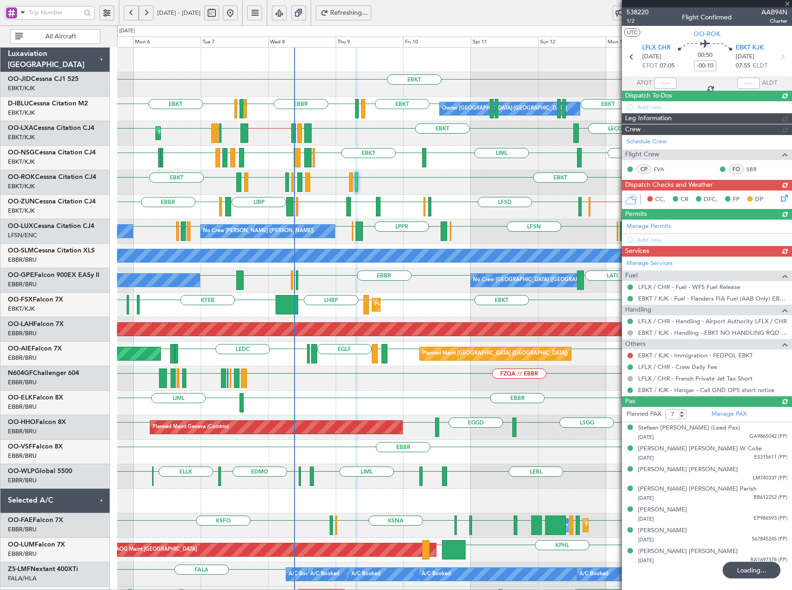
type input "8"
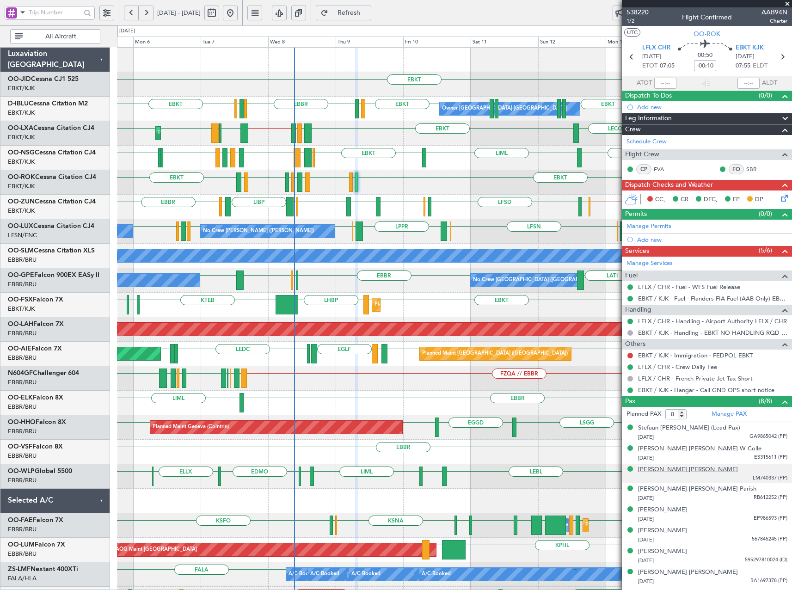
click at [682, 470] on div "[PERSON_NAME] [PERSON_NAME]" at bounding box center [688, 469] width 100 height 9
click at [363, 10] on span "Refresh" at bounding box center [349, 13] width 38 height 6
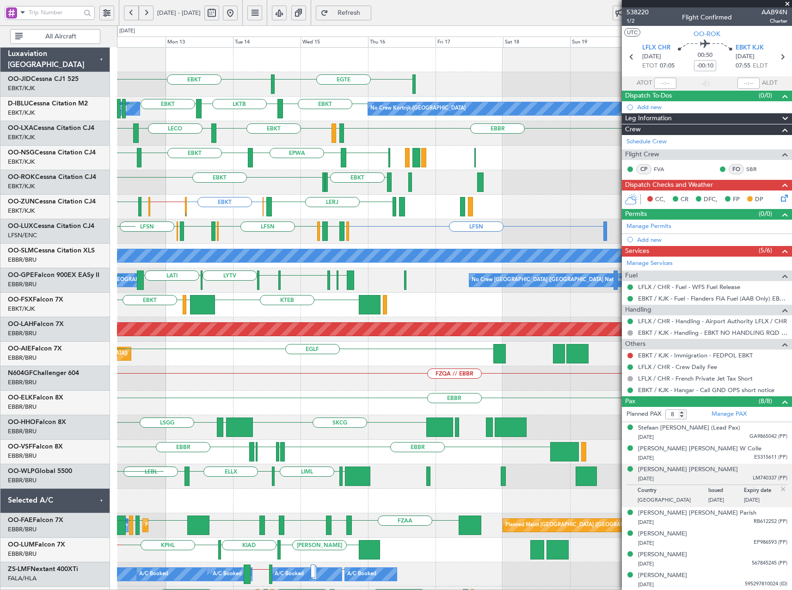
click at [110, 177] on div "EBKT EGTE No Crew EBKT LKTB EBKT Owner Kortrijk-Wevelgem No Crew Kortrijk-Wevel…" at bounding box center [396, 307] width 792 height 565
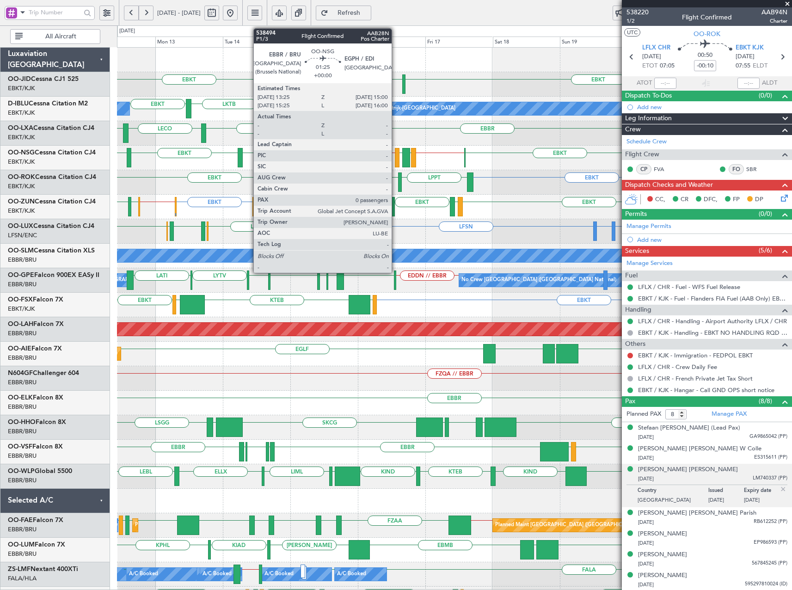
click at [396, 155] on div at bounding box center [397, 157] width 5 height 19
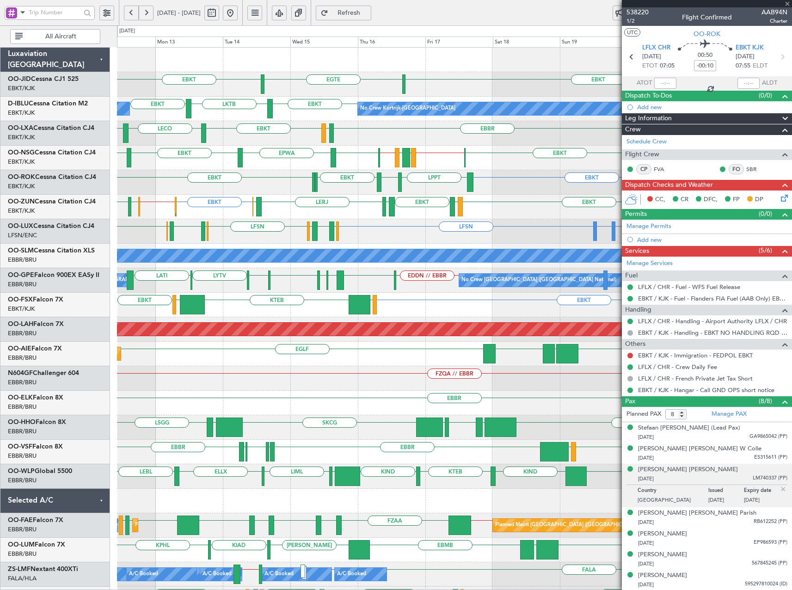
type input "0"
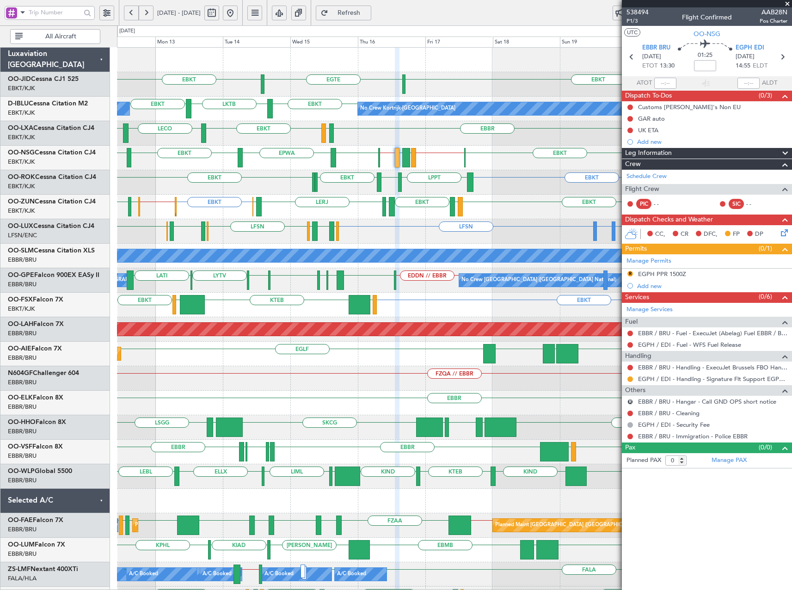
click at [371, 17] on button "Refresh" at bounding box center [343, 13] width 55 height 15
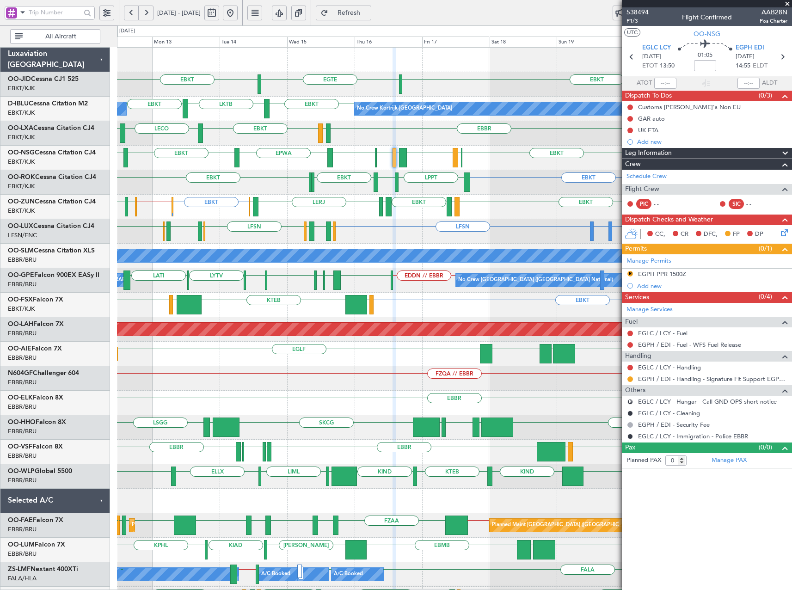
click at [254, 191] on div "EBKT EBKT EGTE No Crew EBKT LKTB EBKT No Crew Kortrijk-Wevelgem Owner Kortrijk-…" at bounding box center [454, 391] width 675 height 686
click at [43, 125] on link "OO-LXA Cessna Citation CJ4" at bounding box center [51, 128] width 86 height 6
click at [368, 15] on span "Refresh" at bounding box center [349, 13] width 38 height 6
click at [238, 9] on button at bounding box center [230, 13] width 15 height 15
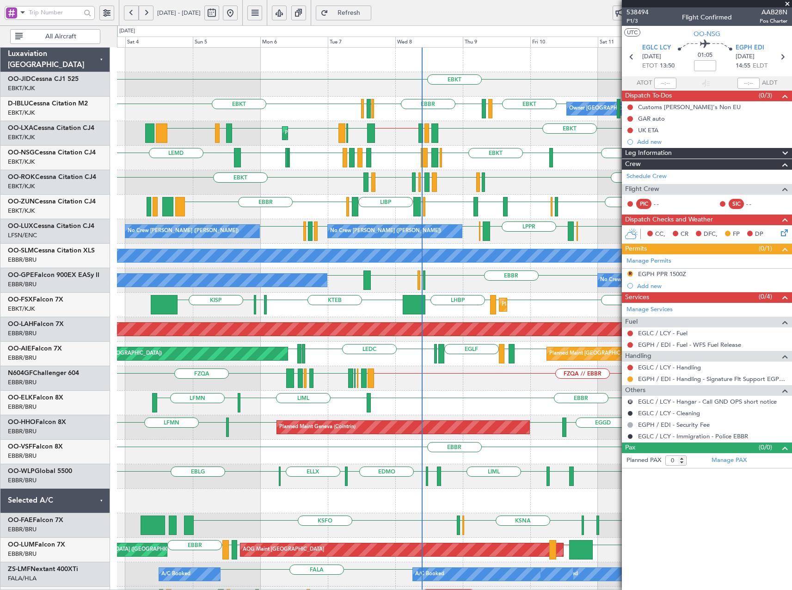
click at [368, 10] on span "Refresh" at bounding box center [349, 13] width 38 height 6
